Goal: Check status: Check status

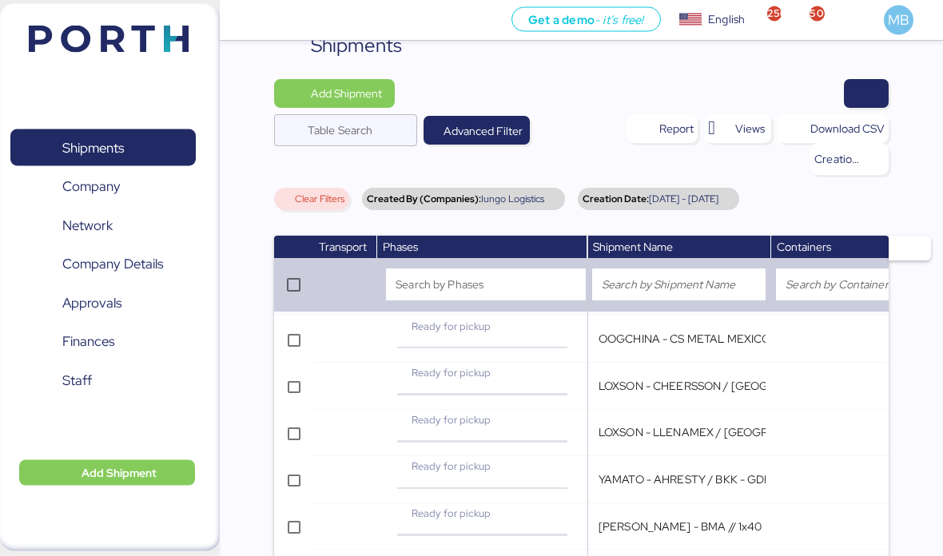
scroll to position [35, 0]
click at [556, 336] on span "Open" at bounding box center [558, 345] width 28 height 19
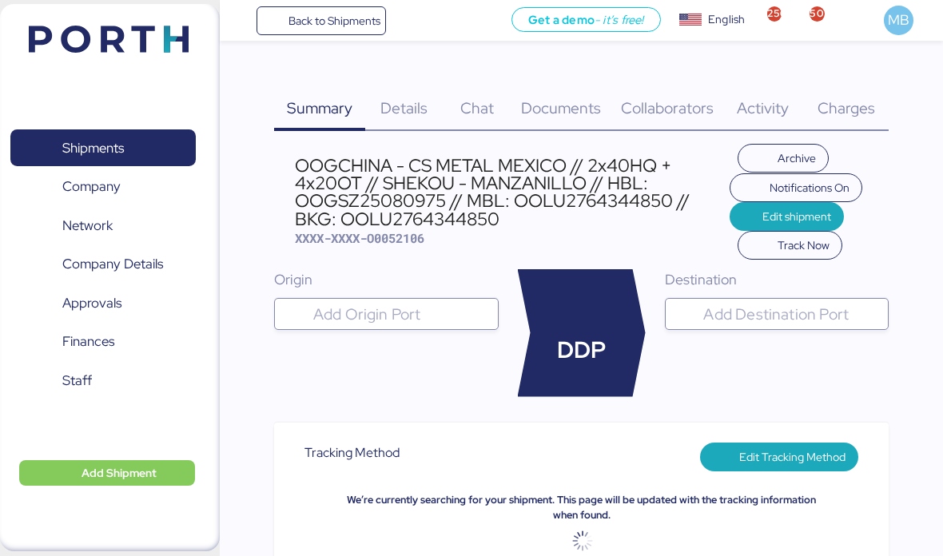
click at [412, 109] on span "Details" at bounding box center [403, 107] width 47 height 21
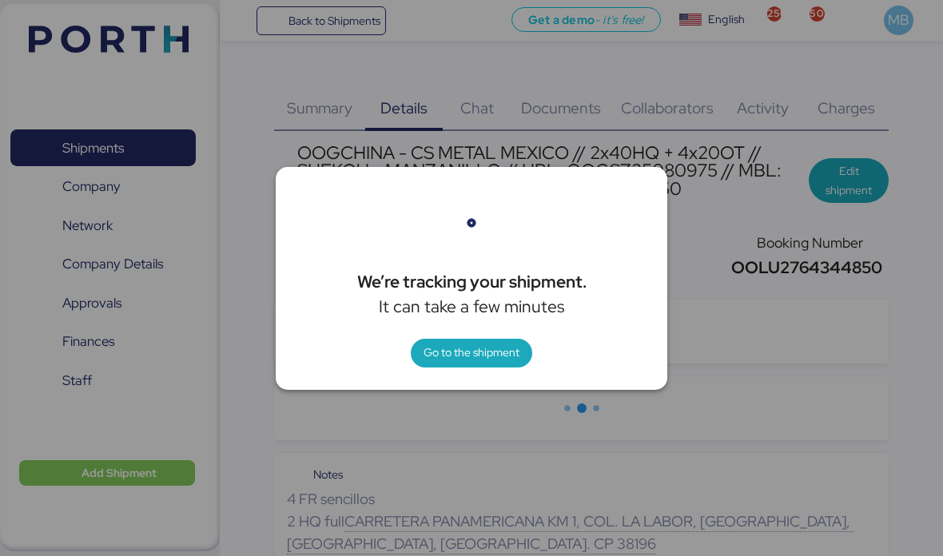
click at [479, 348] on span "Go to the shipment" at bounding box center [471, 352] width 96 height 19
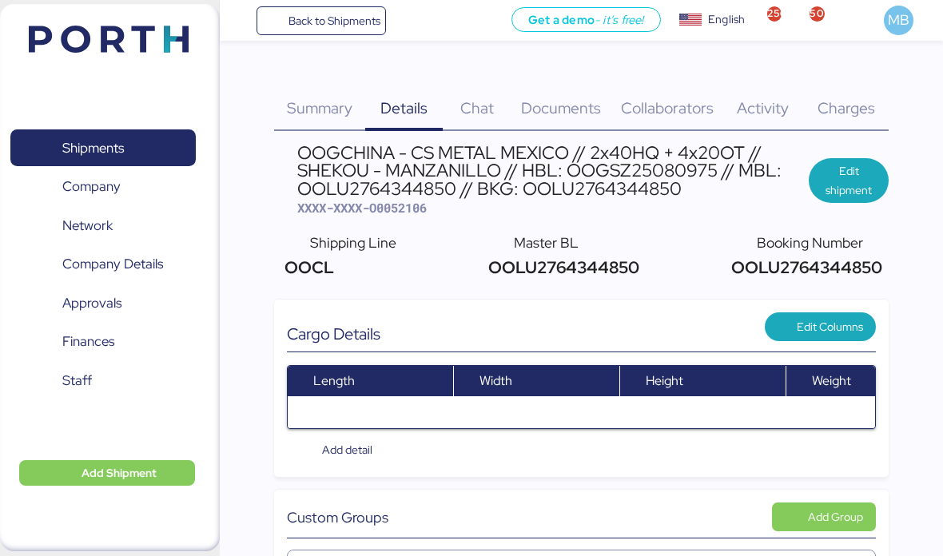
click at [580, 110] on span "Documents" at bounding box center [561, 107] width 80 height 21
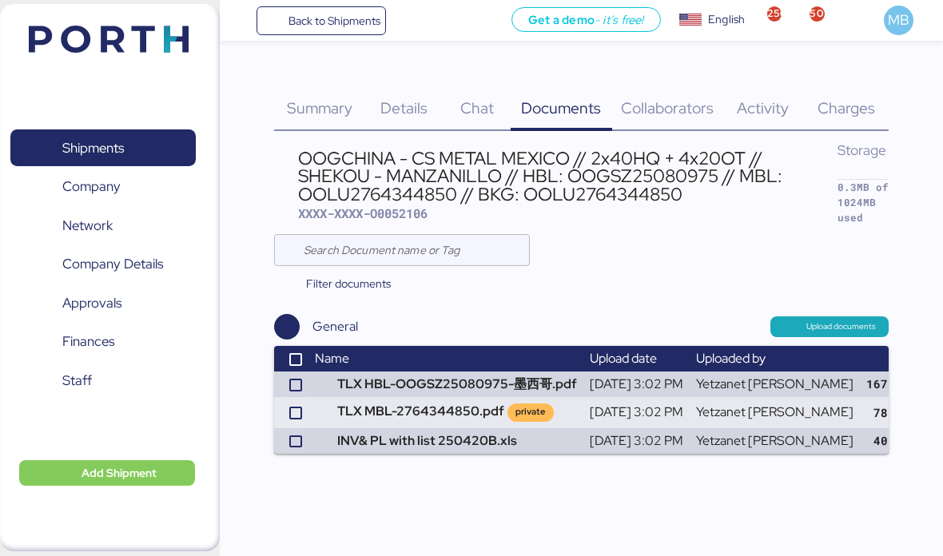
click at [842, 112] on span "Charges" at bounding box center [846, 107] width 58 height 21
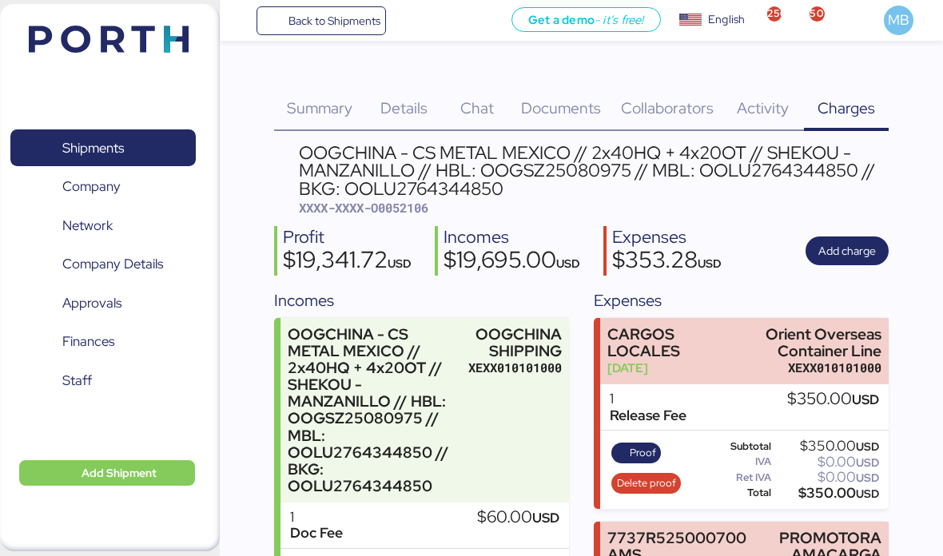
click at [569, 109] on span "Documents" at bounding box center [561, 107] width 80 height 21
